Goal: Transaction & Acquisition: Subscribe to service/newsletter

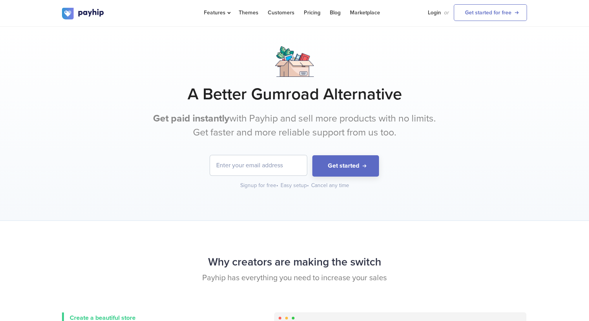
click at [263, 156] on input "email" at bounding box center [258, 165] width 97 height 20
click at [326, 71] on div at bounding box center [294, 61] width 465 height 31
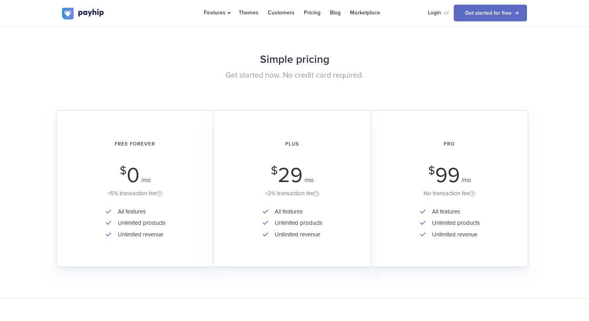
scroll to position [1241, 0]
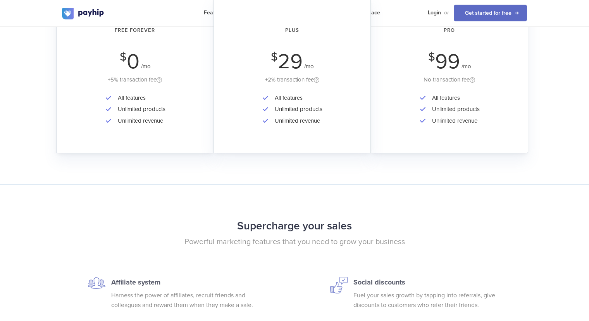
click at [189, 112] on div "All features Unlimited products Unlimited revenue" at bounding box center [134, 114] width 135 height 45
click at [140, 51] on div "Free Forever $ 0 /mo +5% transaction fee" at bounding box center [134, 52] width 135 height 64
click at [135, 78] on div "+5% transaction fee" at bounding box center [134, 80] width 135 height 10
click at [150, 71] on div "Free Forever $ 0 /mo +5% transaction fee" at bounding box center [134, 52] width 135 height 64
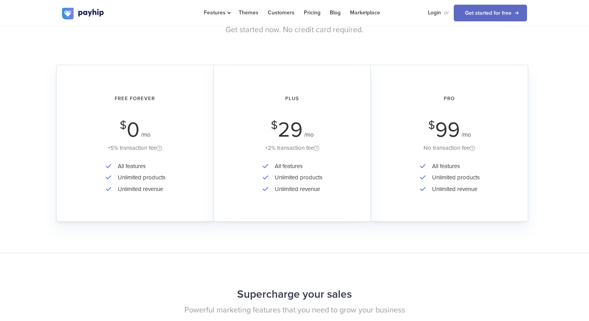
scroll to position [1125, 0]
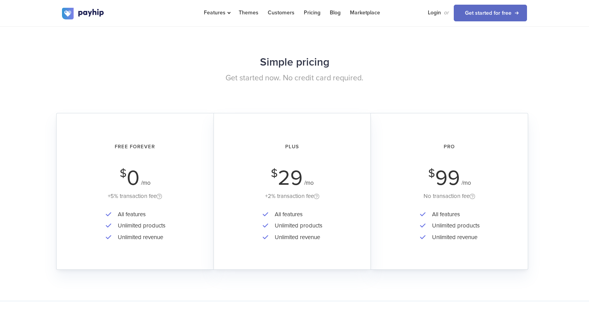
click at [139, 204] on div "Free Forever $ 0 /mo +5% transaction fee All features Unlimited products Unlimi…" at bounding box center [134, 191] width 157 height 157
click at [481, 17] on link "Get started for free" at bounding box center [490, 13] width 73 height 17
